Goal: Transaction & Acquisition: Purchase product/service

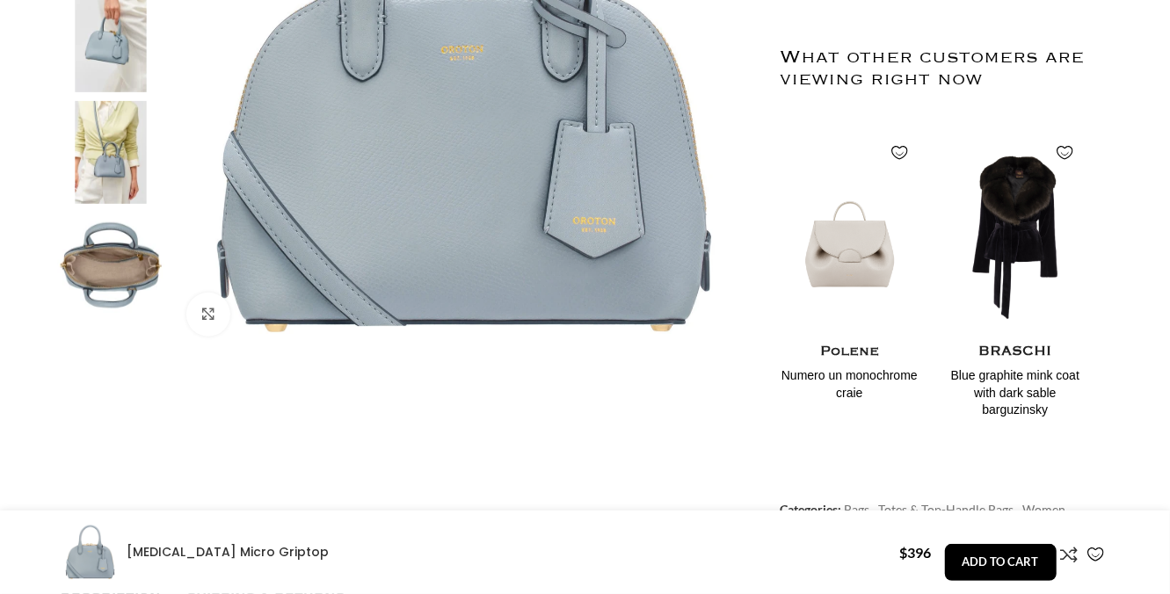
scroll to position [0, 185]
click at [458, 67] on img at bounding box center [464, 58] width 583 height 583
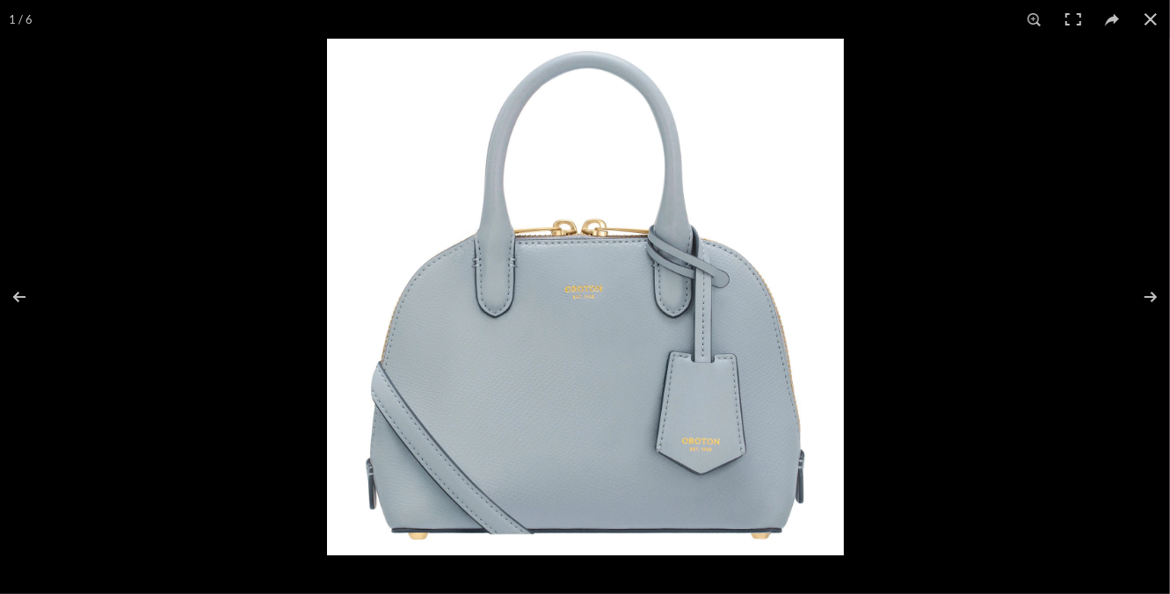
click at [591, 295] on img at bounding box center [585, 297] width 517 height 517
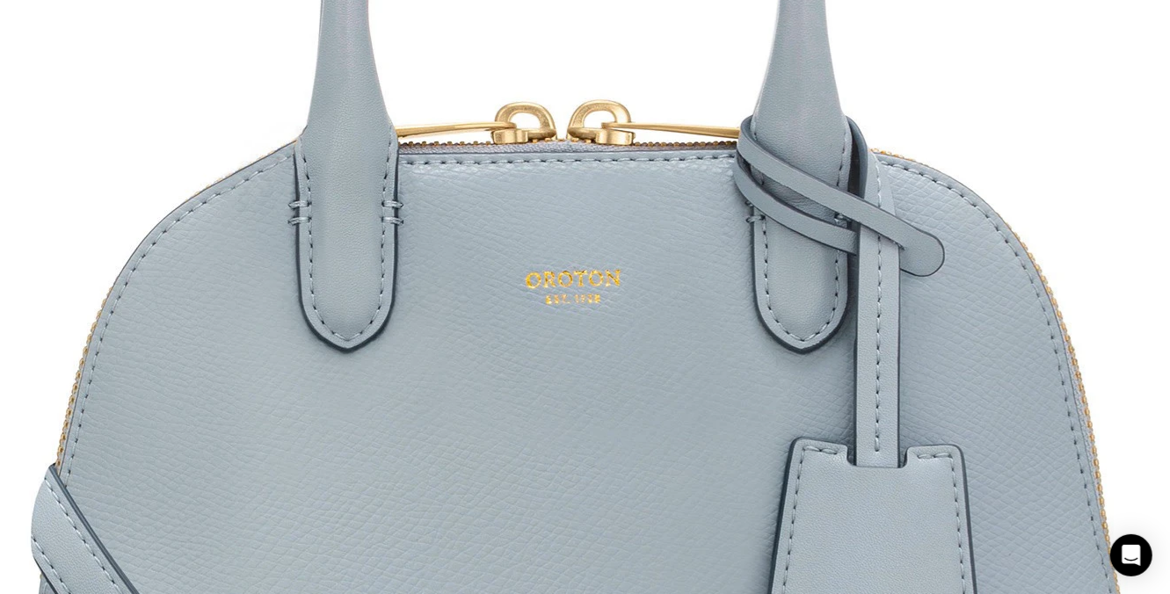
click at [598, 321] on img at bounding box center [577, 300] width 1318 height 1318
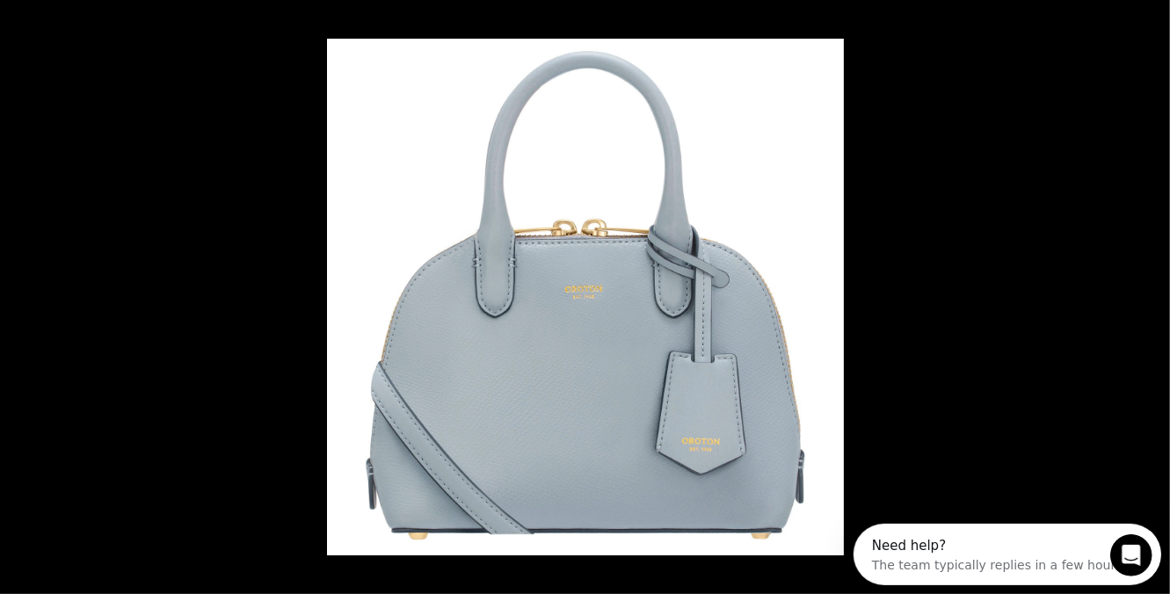
scroll to position [0, 0]
click at [598, 321] on img at bounding box center [585, 297] width 517 height 517
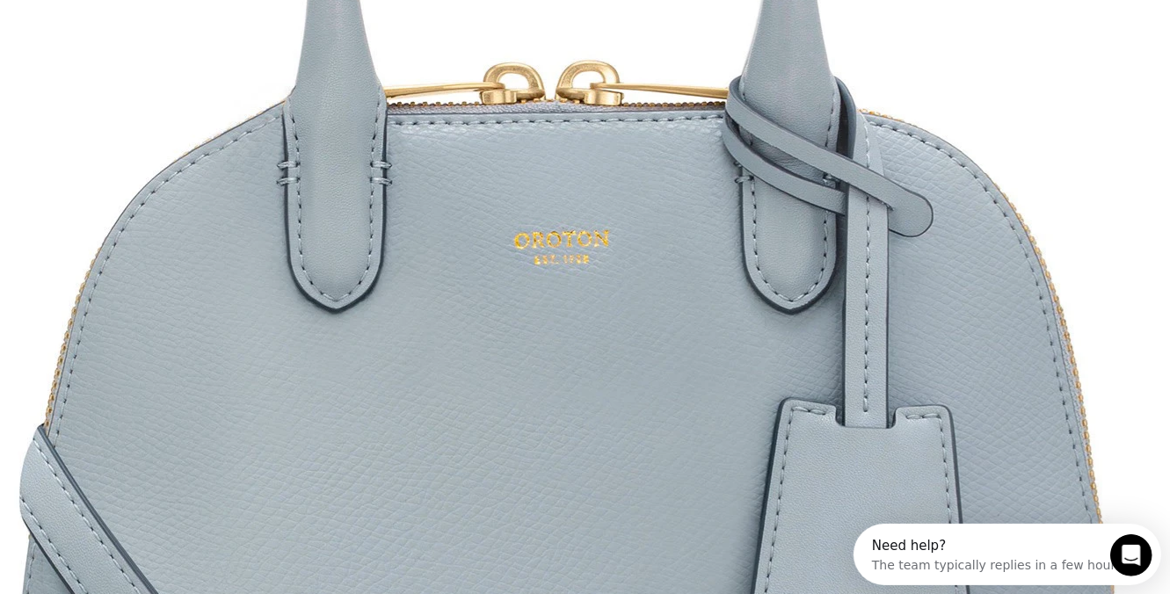
click at [598, 321] on img at bounding box center [566, 260] width 1318 height 1318
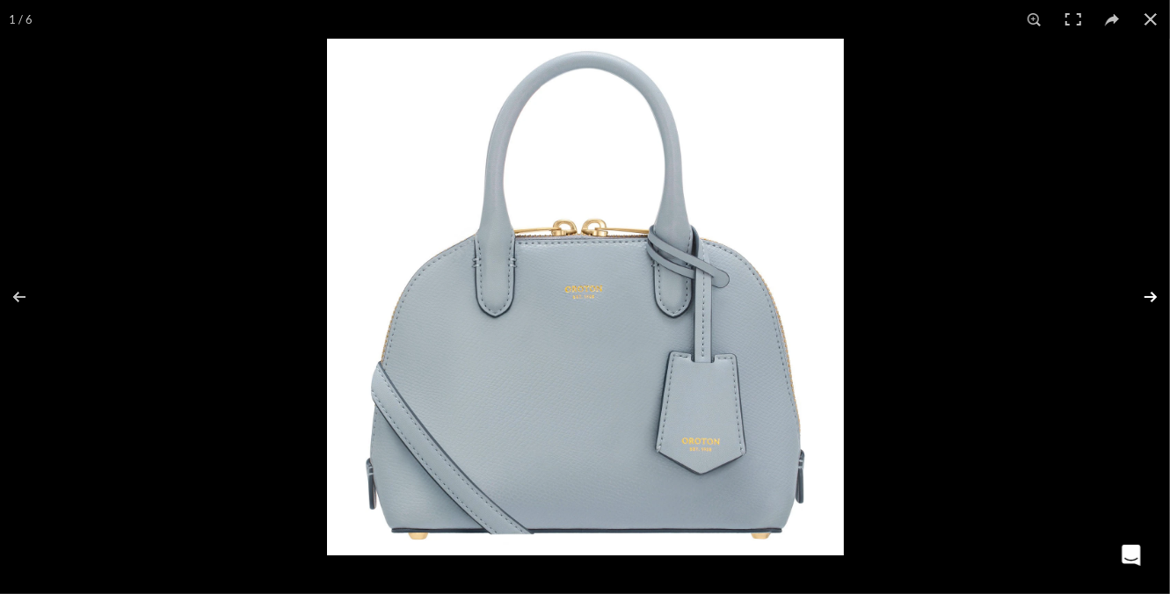
click at [1149, 295] on button at bounding box center [1139, 297] width 62 height 88
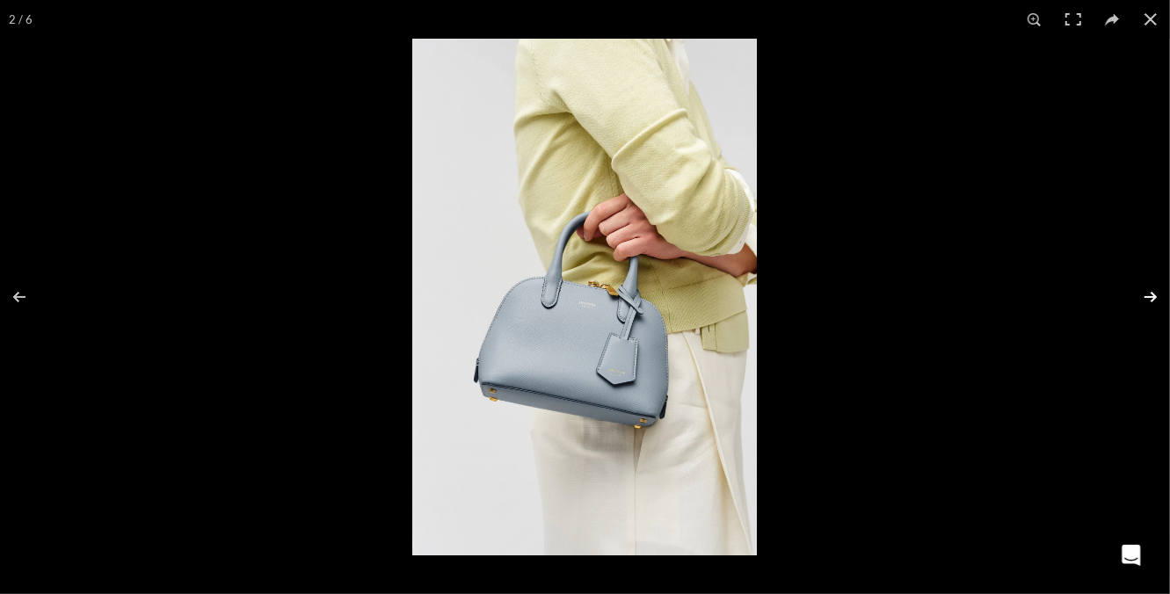
click at [1149, 295] on button at bounding box center [1139, 297] width 62 height 88
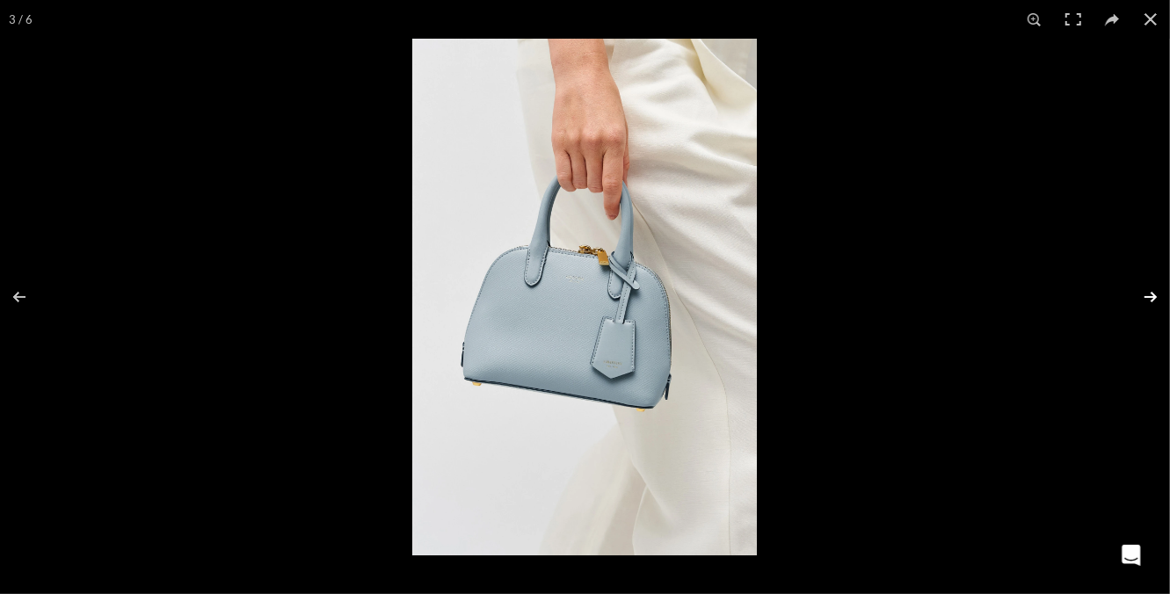
click at [1149, 295] on button at bounding box center [1139, 297] width 62 height 88
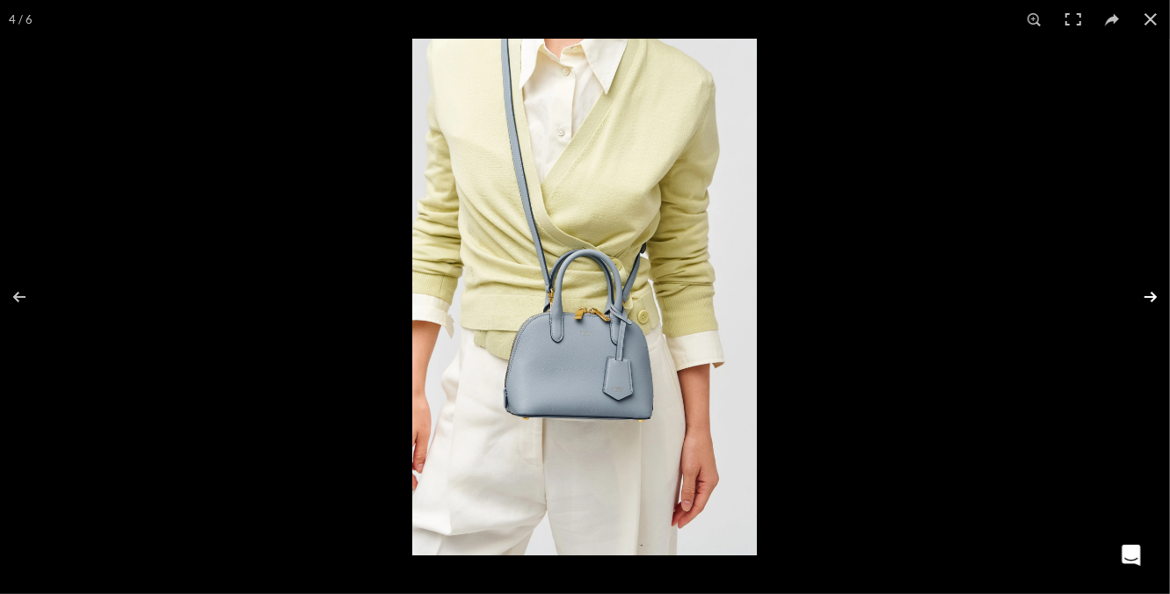
click at [1149, 295] on button at bounding box center [1139, 297] width 62 height 88
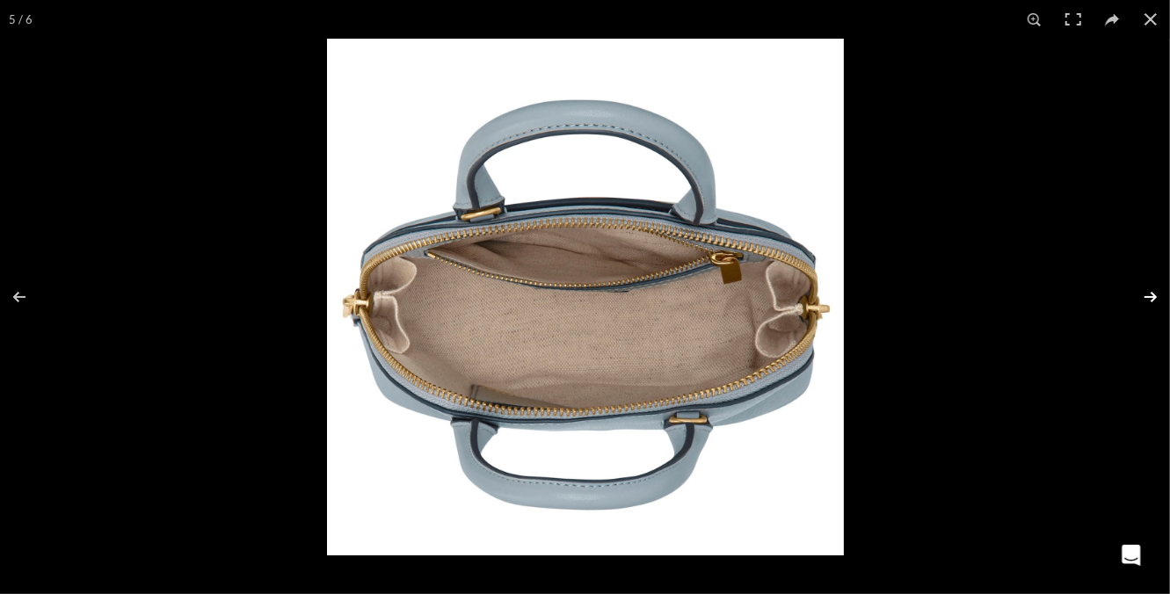
scroll to position [0, 555]
click at [1158, 18] on button at bounding box center [1150, 19] width 39 height 39
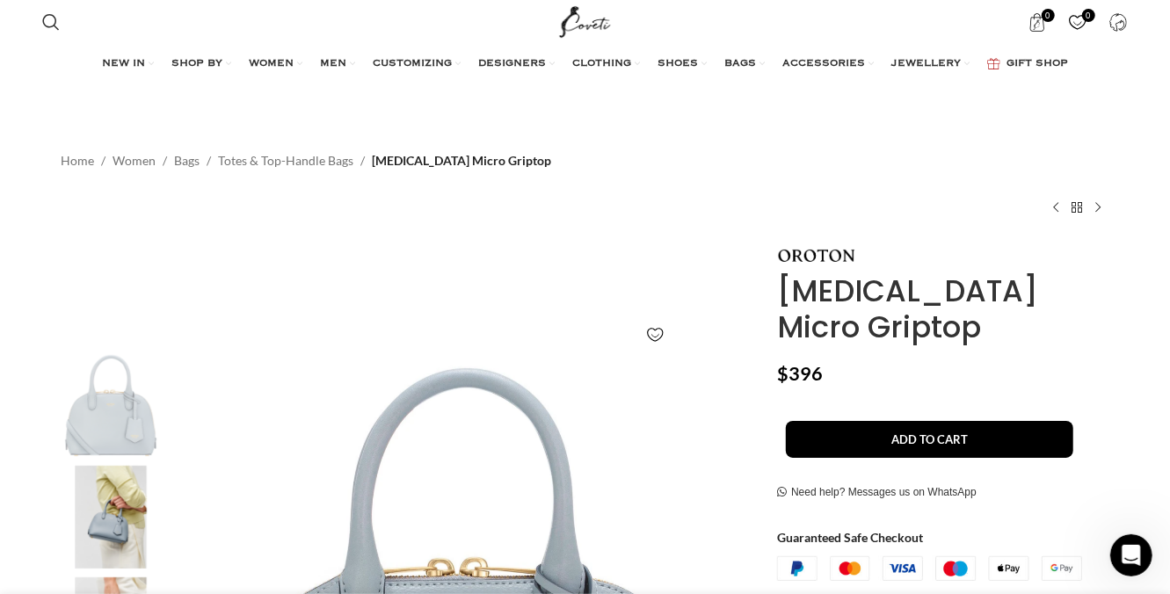
scroll to position [0, 924]
